Goal: Transaction & Acquisition: Purchase product/service

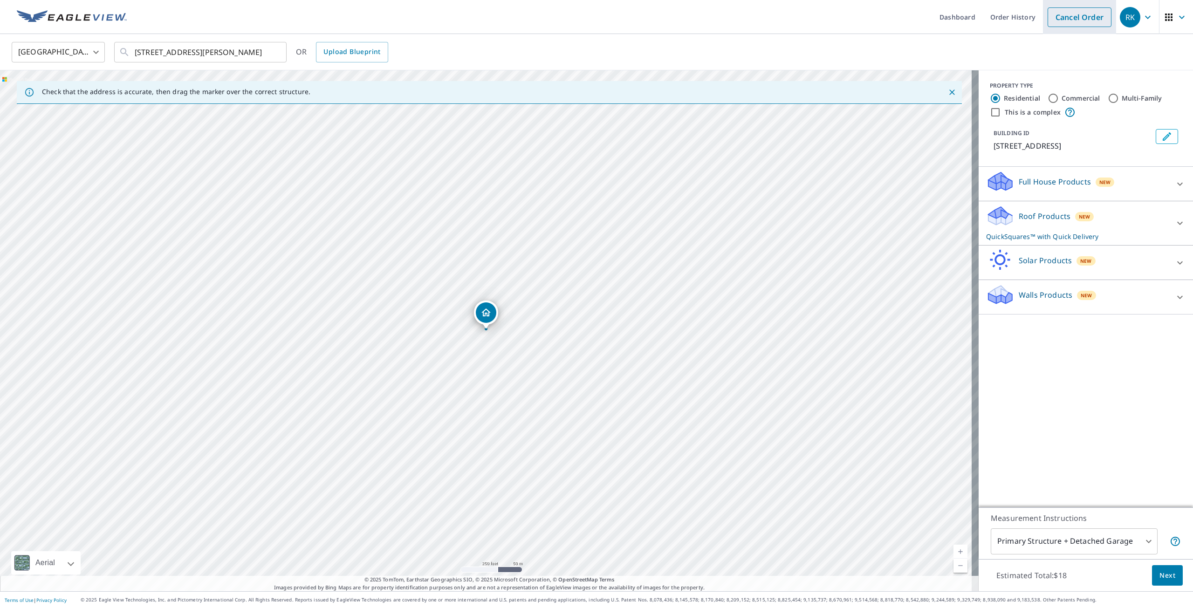
click at [1081, 19] on link "Cancel Order" at bounding box center [1079, 17] width 64 height 20
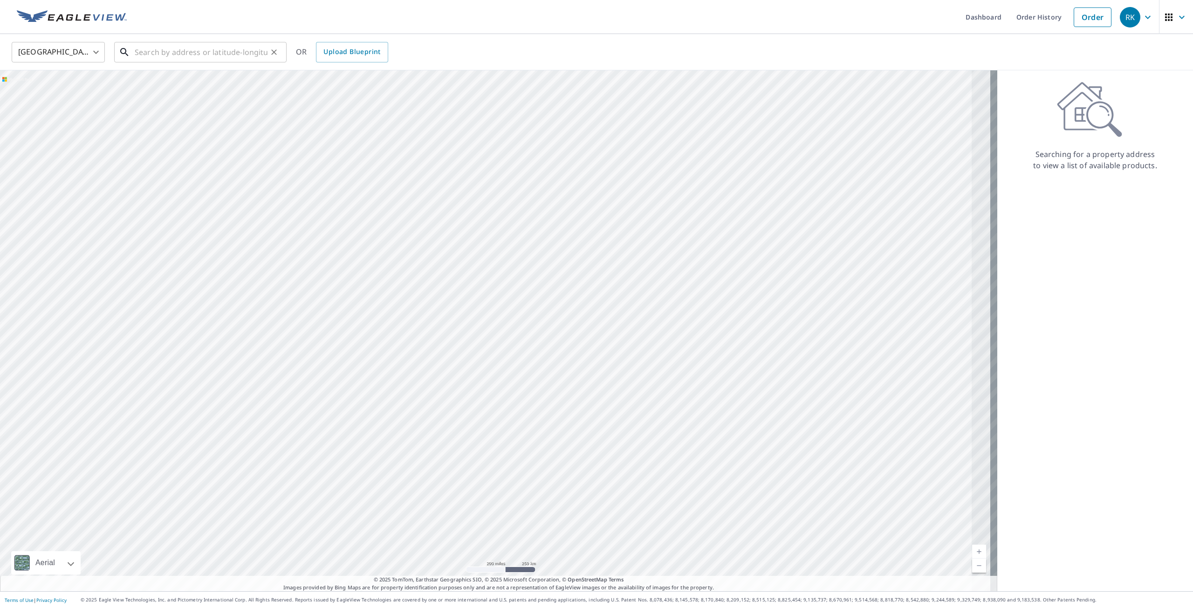
click at [240, 47] on input "text" at bounding box center [201, 52] width 133 height 26
click at [212, 78] on span "[STREET_ADDRESS]" at bounding box center [206, 79] width 146 height 11
type input "[STREET_ADDRESS][PERSON_NAME]"
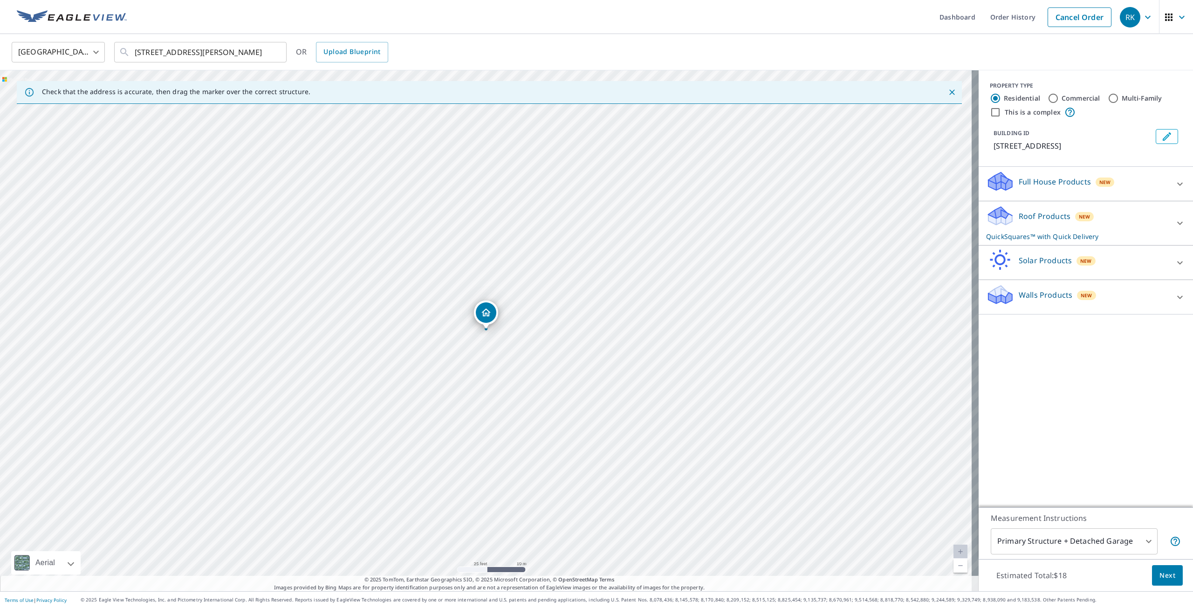
click at [1025, 217] on p "Roof Products" at bounding box center [1045, 216] width 52 height 11
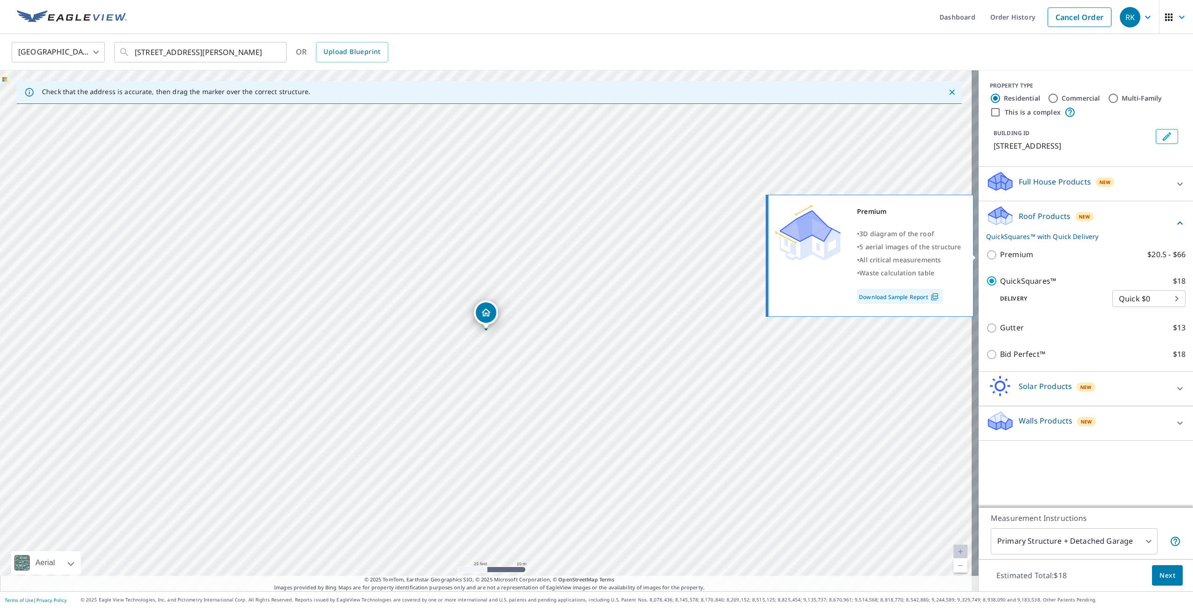
click at [1005, 253] on p "Premium" at bounding box center [1016, 255] width 33 height 12
click at [1000, 253] on input "Premium $20.5 - $66" at bounding box center [993, 254] width 14 height 11
checkbox input "true"
checkbox input "false"
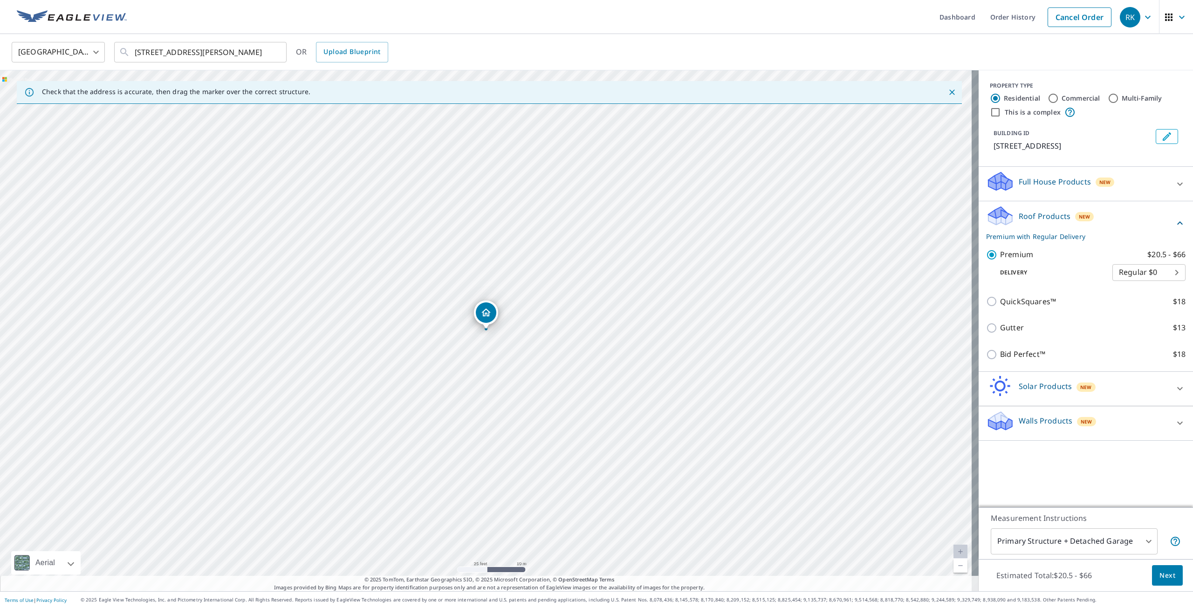
click at [1156, 584] on button "Next" at bounding box center [1167, 575] width 31 height 21
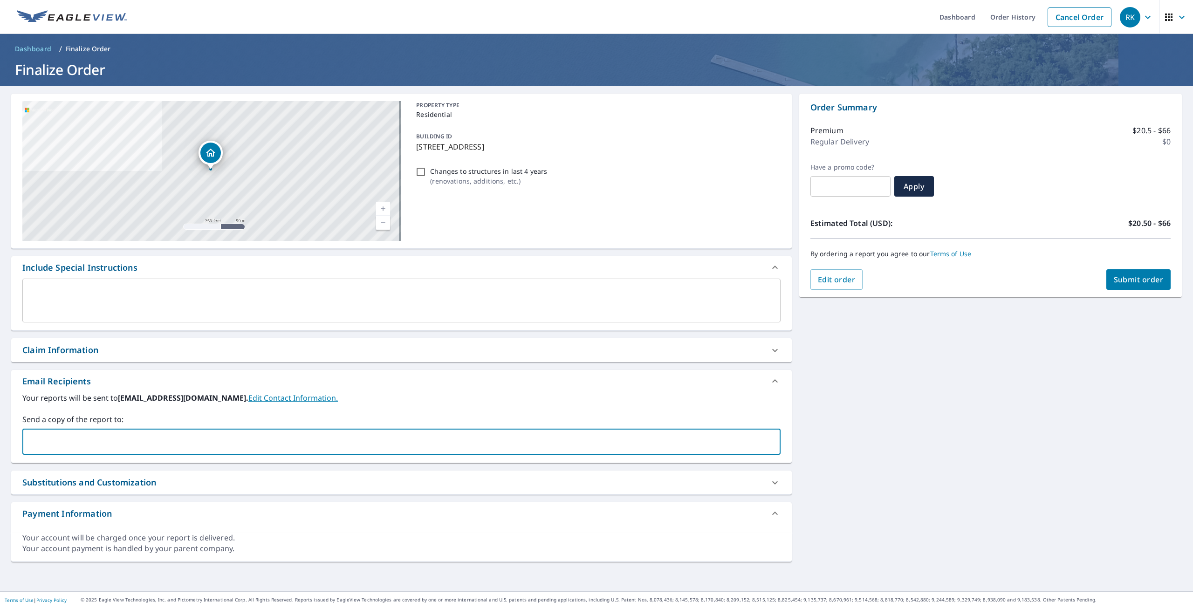
click at [121, 439] on input "text" at bounding box center [395, 442] width 736 height 18
type input "[PERSON_NAME][EMAIL_ADDRESS][PERSON_NAME][DOMAIN_NAME]"
click at [839, 388] on div "[STREET_ADDRESS][PERSON_NAME] Aerial Road A standard road map Aerial A detailed…" at bounding box center [596, 338] width 1193 height 505
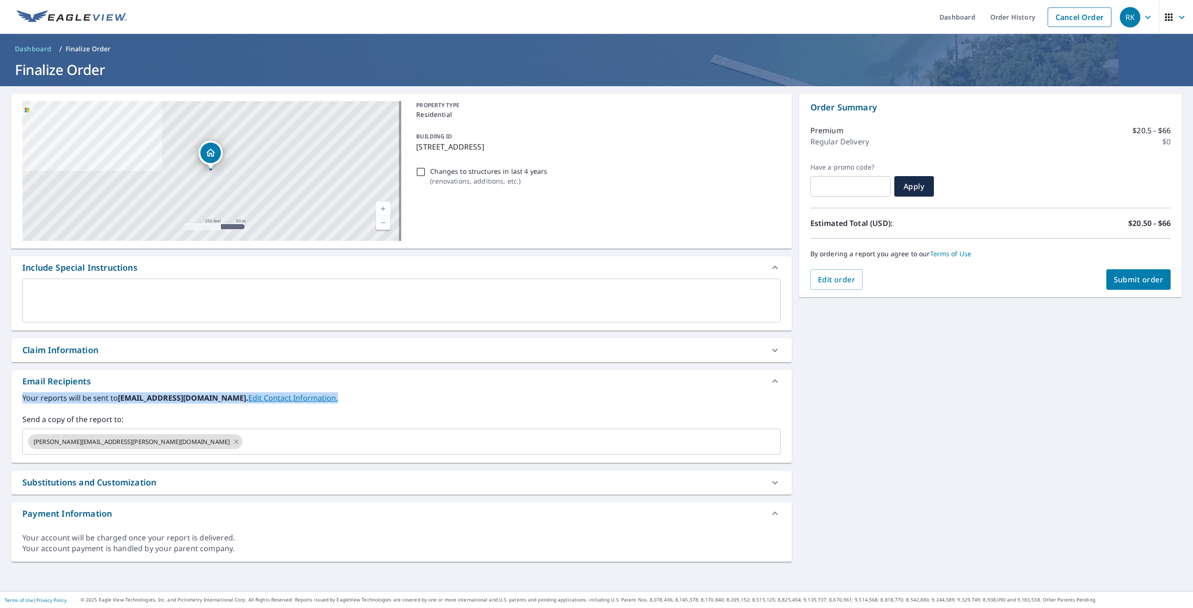
click at [1149, 282] on span "Submit order" at bounding box center [1139, 279] width 50 height 10
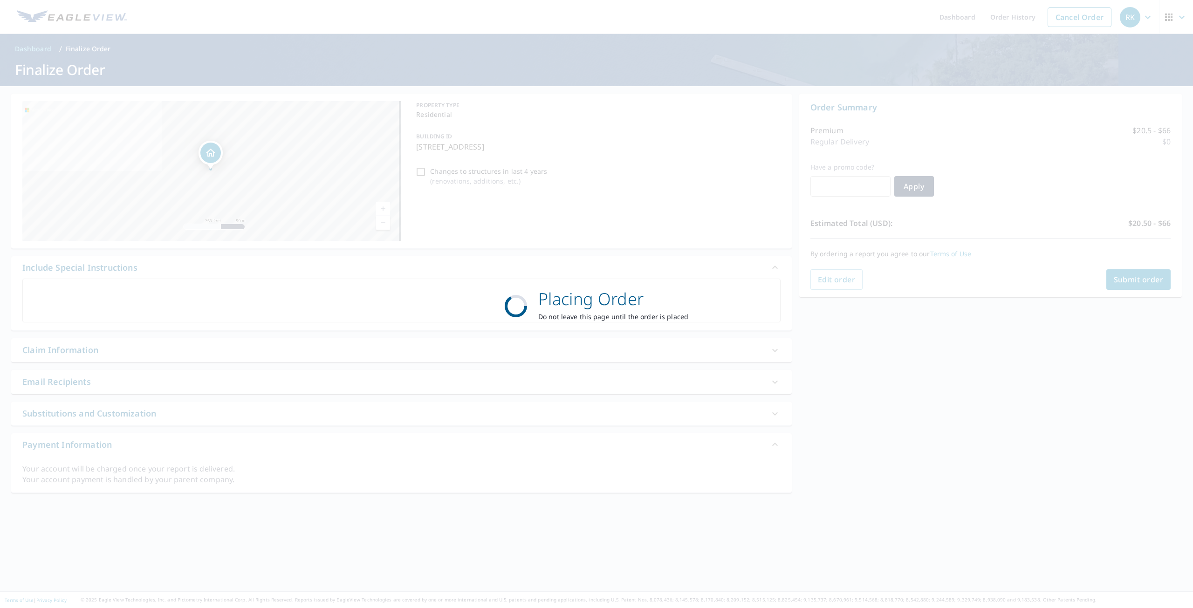
checkbox input "true"
